Goal: Task Accomplishment & Management: Use online tool/utility

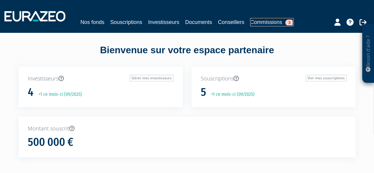
click at [264, 25] on link "Commissions 3" at bounding box center [271, 22] width 43 height 8
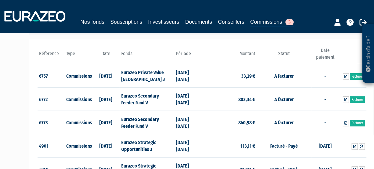
scroll to position [75, 0]
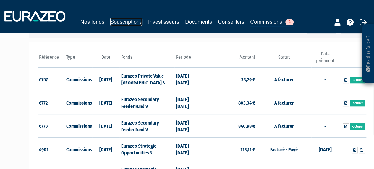
click at [124, 24] on link "Souscriptions" at bounding box center [126, 22] width 32 height 8
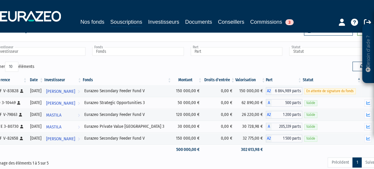
scroll to position [18, 0]
click at [273, 22] on link "Commissions 3" at bounding box center [271, 22] width 43 height 8
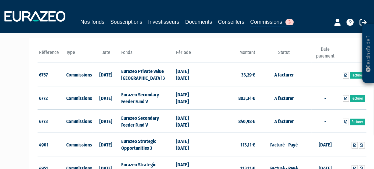
scroll to position [85, 0]
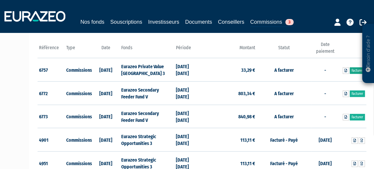
click at [354, 71] on link "Facturer" at bounding box center [357, 70] width 15 height 7
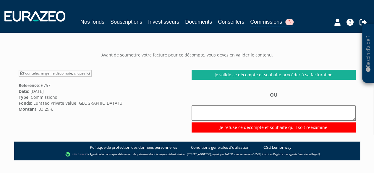
scroll to position [41, 0]
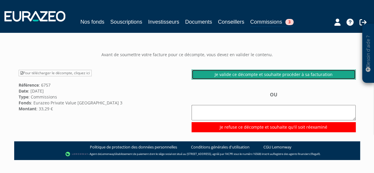
click at [238, 74] on link "Je valide ce décompte et souhaite procéder à sa facturation" at bounding box center [274, 74] width 164 height 10
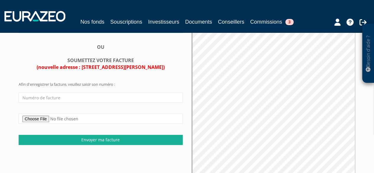
scroll to position [98, 0]
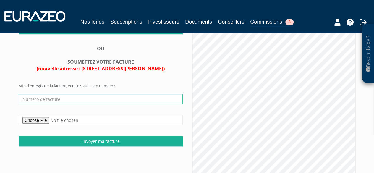
click at [58, 100] on input "text" at bounding box center [101, 99] width 164 height 10
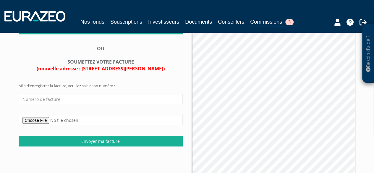
click at [96, 85] on form "Afin d'enregistrer la facture, veuillez saisir son numéro : Envoyer ma facture" at bounding box center [101, 114] width 164 height 63
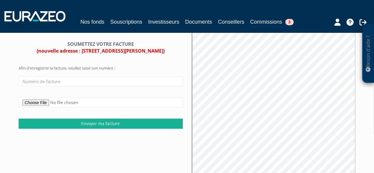
scroll to position [114, 0]
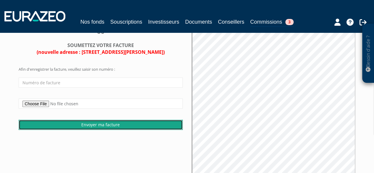
click at [103, 125] on input "Envoyer ma facture" at bounding box center [101, 125] width 164 height 10
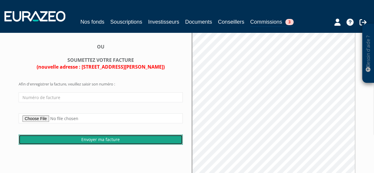
scroll to position [105, 0]
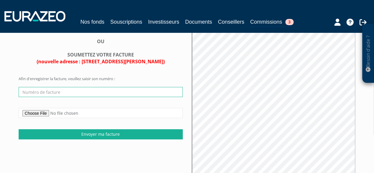
click at [45, 93] on input "text" at bounding box center [101, 92] width 164 height 10
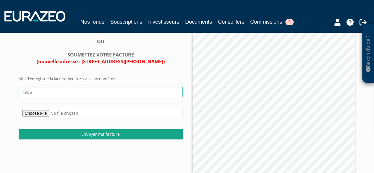
type input "1985"
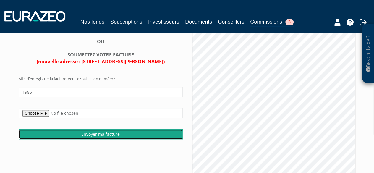
click at [77, 132] on input "Envoyer ma facture" at bounding box center [101, 134] width 164 height 10
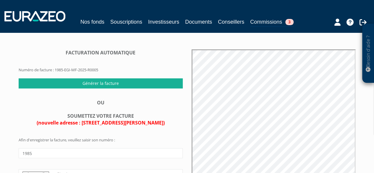
scroll to position [128, 0]
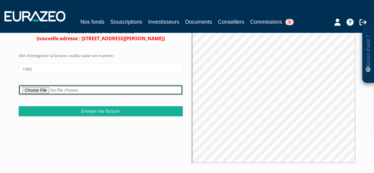
click at [47, 91] on input "file" at bounding box center [101, 90] width 164 height 10
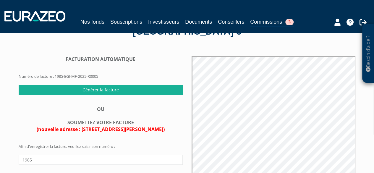
scroll to position [0, 0]
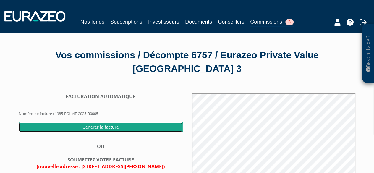
click at [88, 126] on input "Générer la facture" at bounding box center [101, 127] width 164 height 10
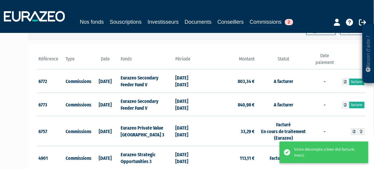
scroll to position [77, 1]
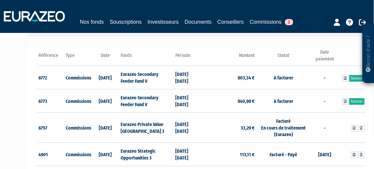
click at [109, 100] on td "[DATE]" at bounding box center [106, 100] width 28 height 23
click at [359, 100] on link "Facturer" at bounding box center [356, 101] width 15 height 7
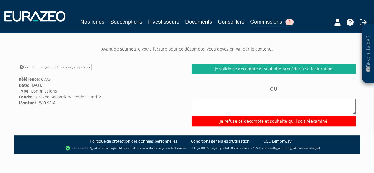
scroll to position [33, 0]
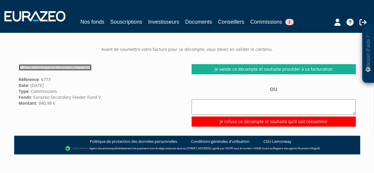
click at [74, 71] on link "Pour télécharger le décompte, cliquez ici" at bounding box center [55, 67] width 73 height 7
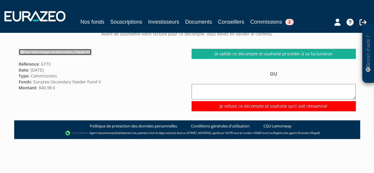
scroll to position [48, 0]
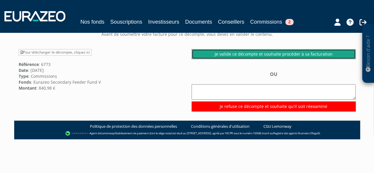
click at [254, 59] on link "Je valide ce décompte et souhaite procéder à sa facturation" at bounding box center [274, 54] width 164 height 10
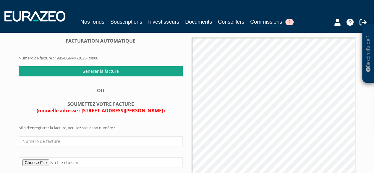
scroll to position [43, 0]
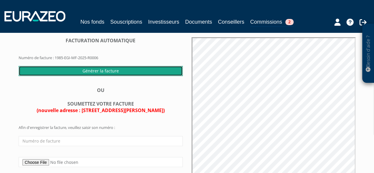
click at [98, 76] on input "Générer la facture" at bounding box center [101, 71] width 164 height 10
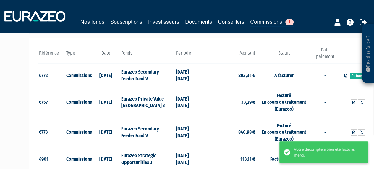
scroll to position [79, 0]
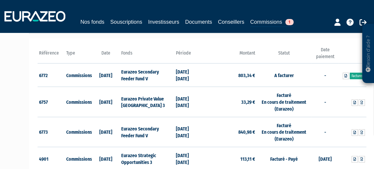
click at [353, 75] on link "Facturer" at bounding box center [357, 75] width 15 height 7
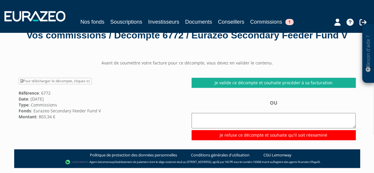
scroll to position [20, 0]
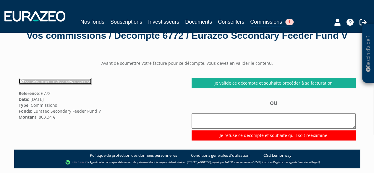
click at [68, 85] on link "Pour télécharger le décompte, cliquez ici" at bounding box center [55, 81] width 73 height 7
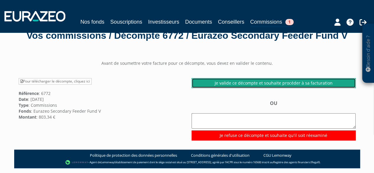
click at [248, 88] on link "Je valide ce décompte et souhaite procéder à sa facturation" at bounding box center [274, 83] width 164 height 10
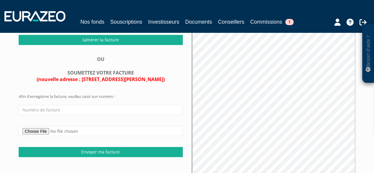
scroll to position [73, 0]
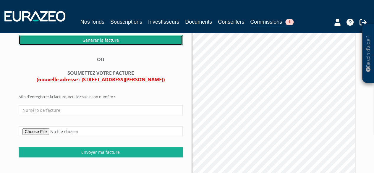
click at [92, 45] on input "Générer la facture" at bounding box center [101, 40] width 164 height 10
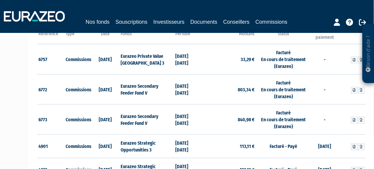
scroll to position [98, 1]
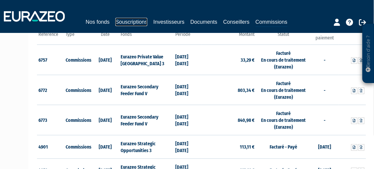
click at [129, 21] on link "Souscriptions" at bounding box center [131, 22] width 32 height 8
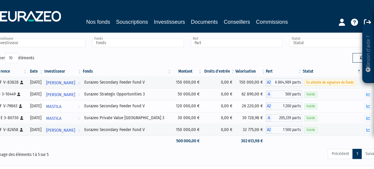
scroll to position [27, 0]
